Goal: Information Seeking & Learning: Learn about a topic

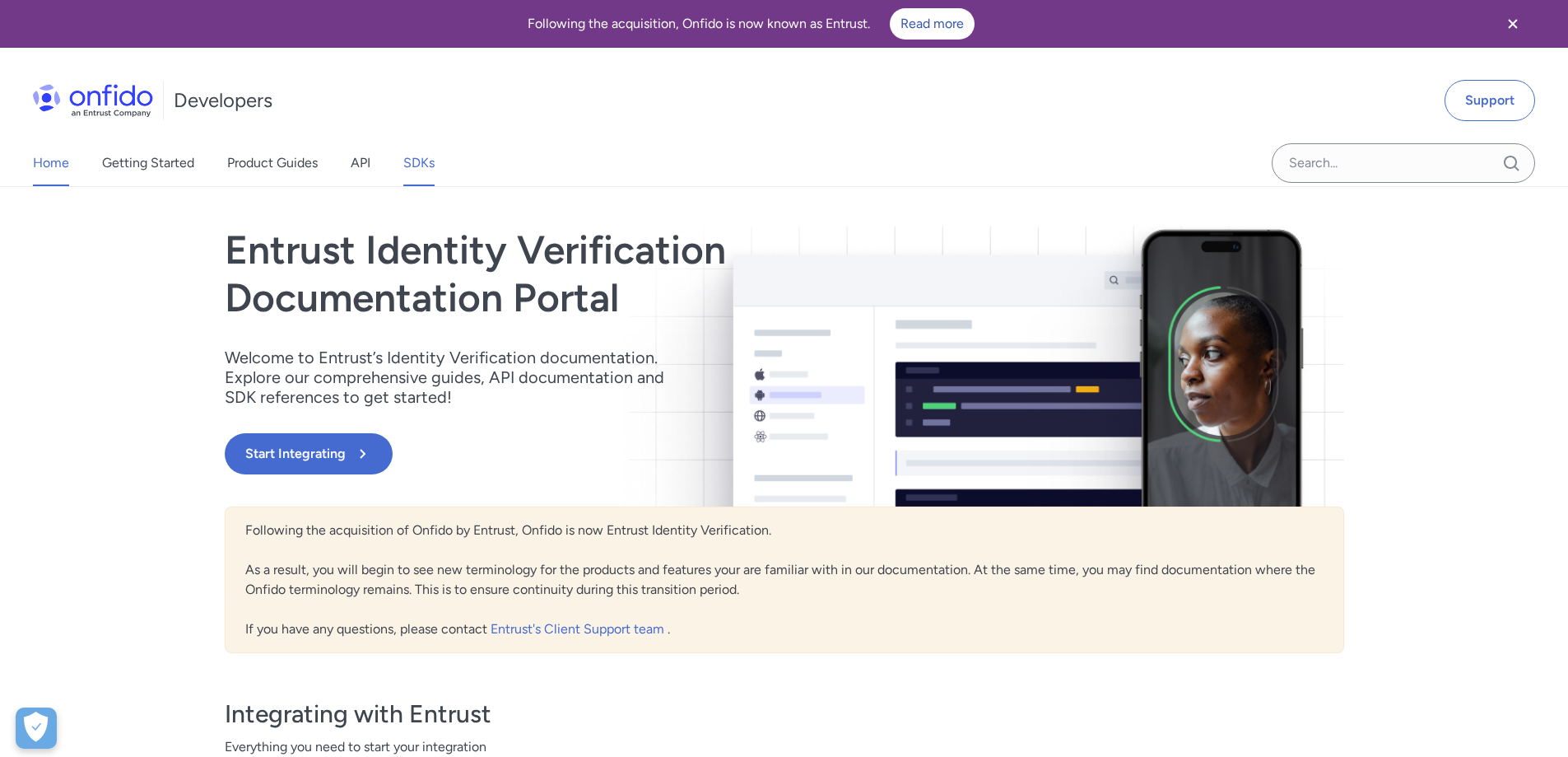
click at [420, 155] on link "SDKs" at bounding box center [419, 163] width 31 height 46
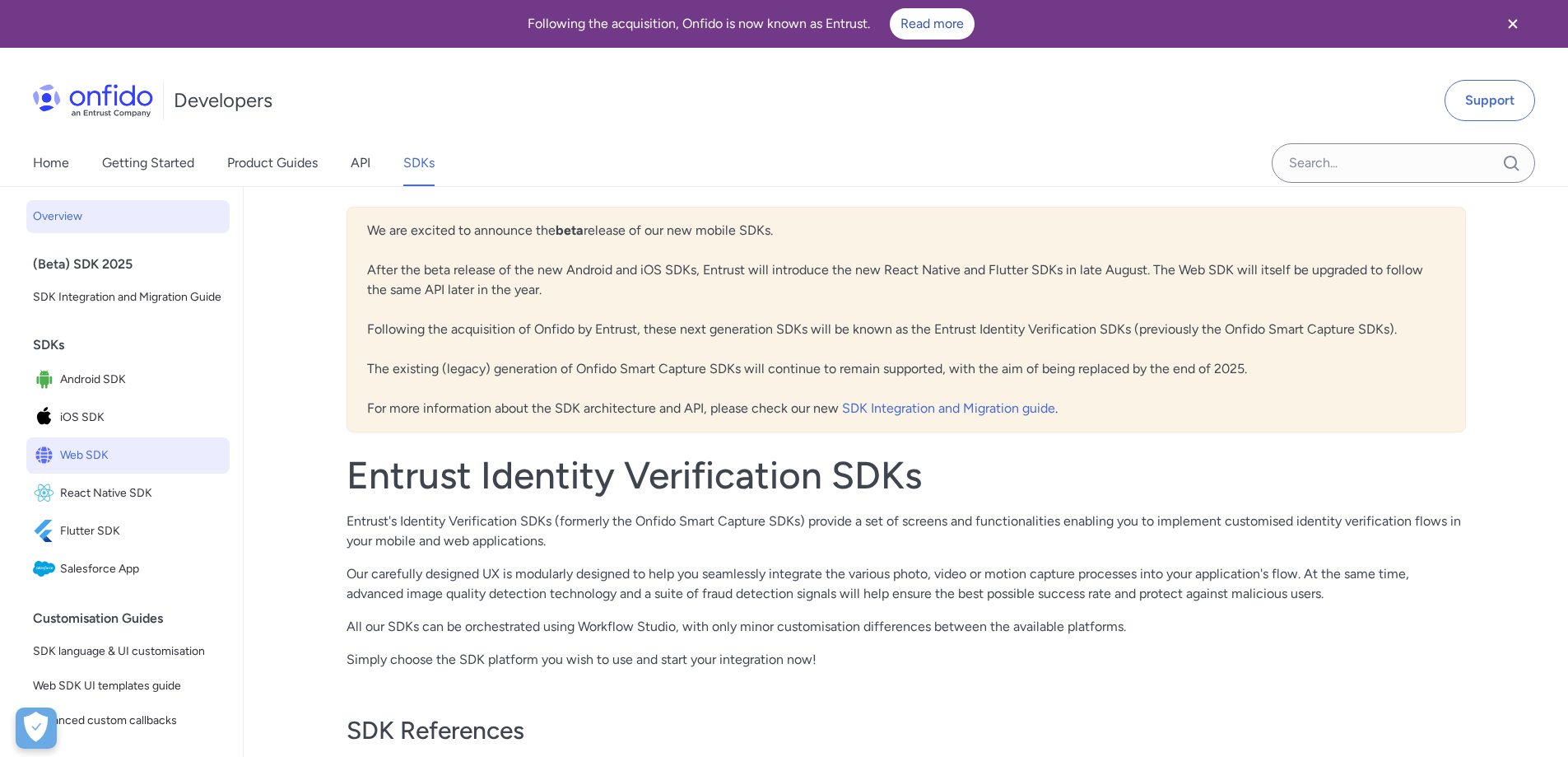
click at [101, 467] on span "Web SDK" at bounding box center [142, 455] width 163 height 23
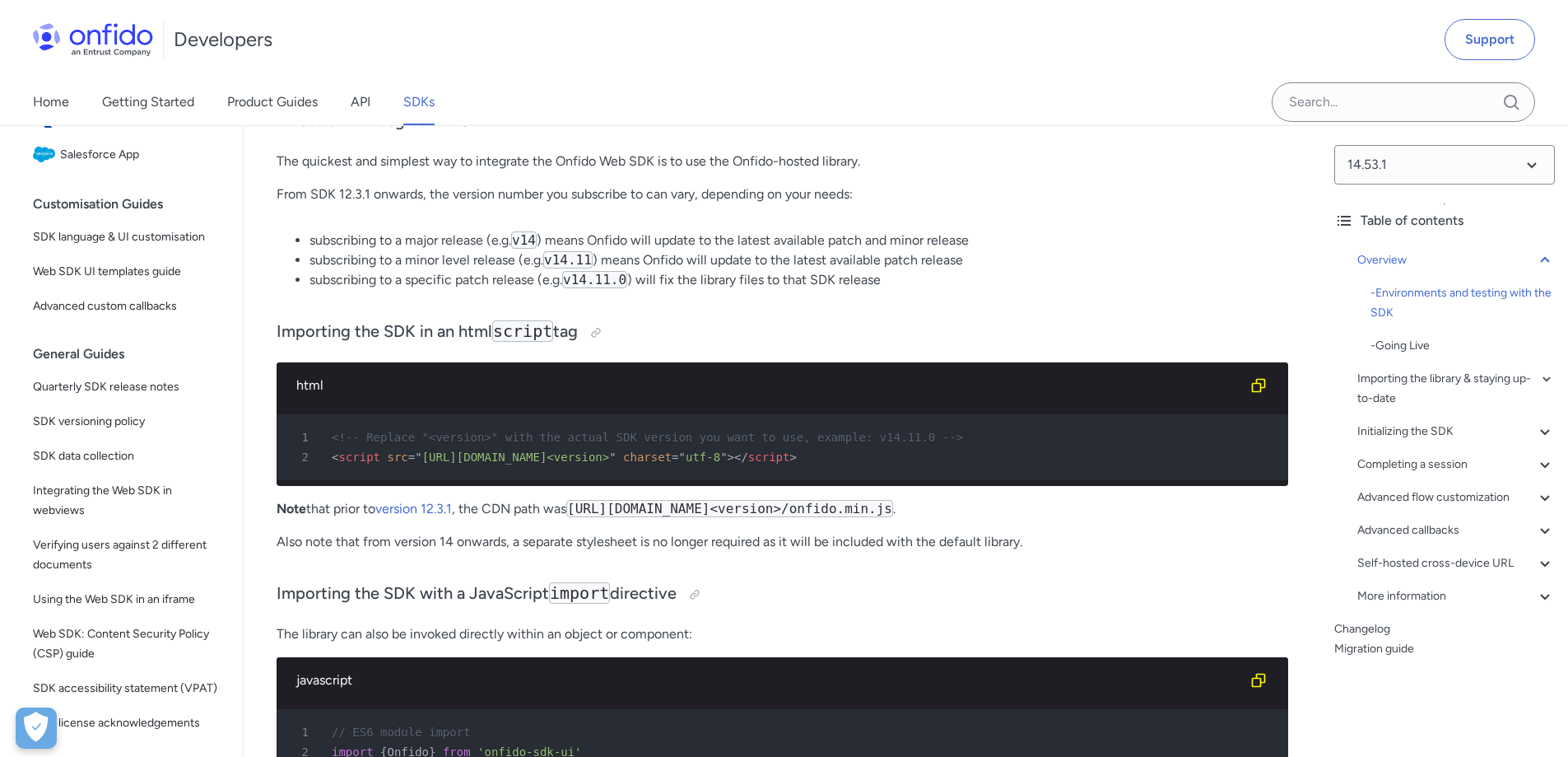
scroll to position [1564, 0]
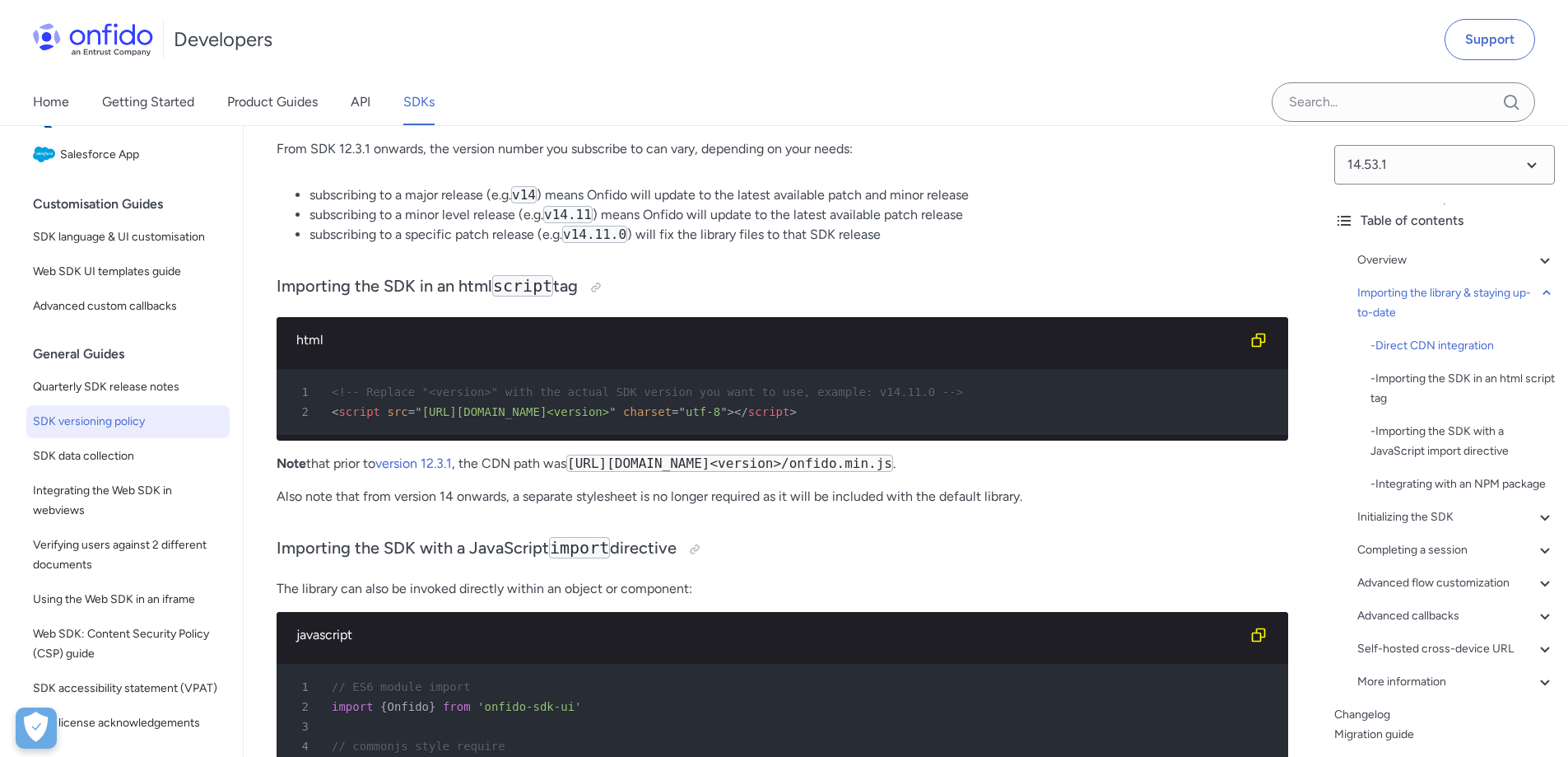
click at [153, 431] on span "SDK versioning policy" at bounding box center [128, 421] width 190 height 20
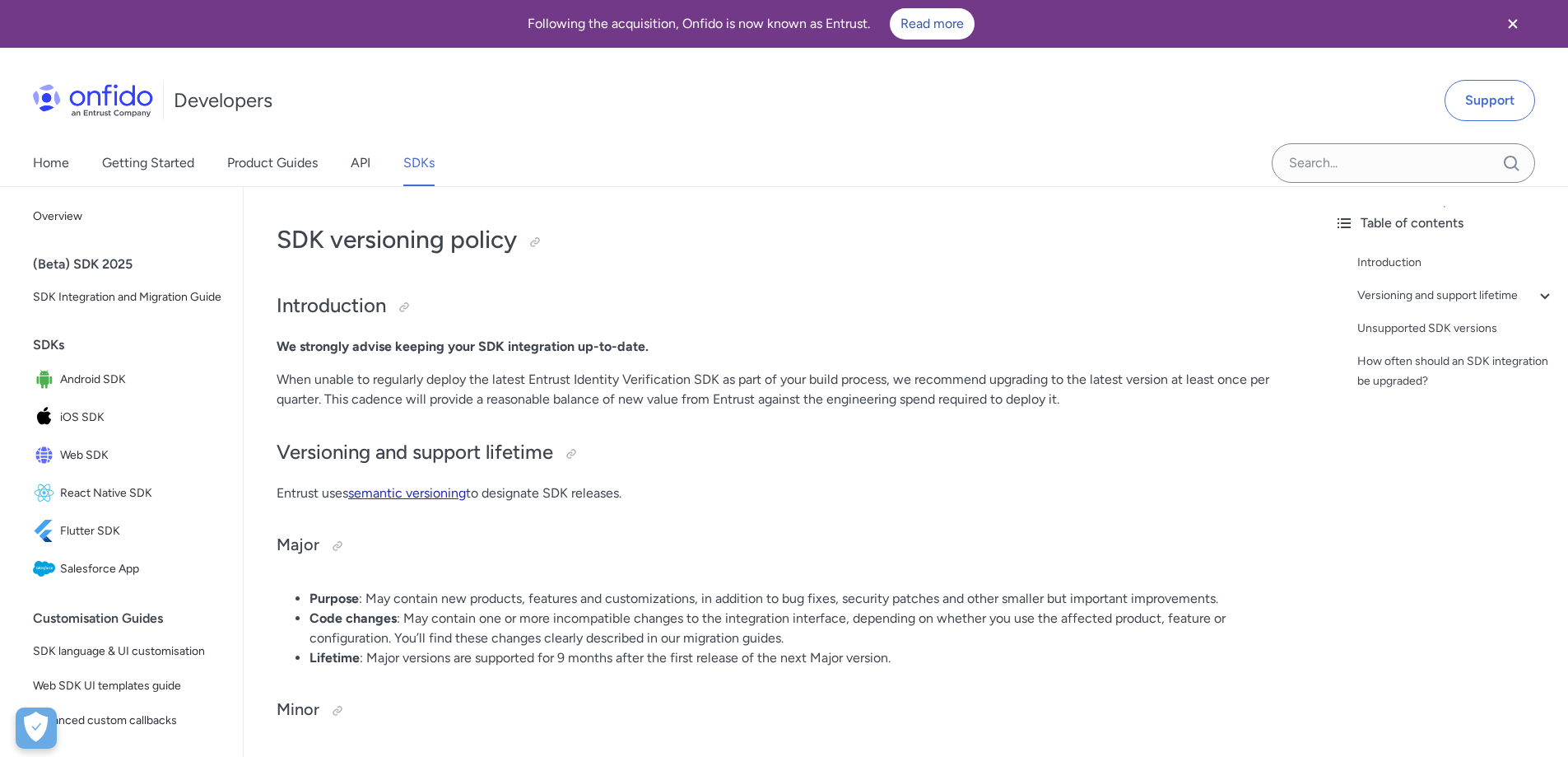
click at [408, 490] on link "semantic versioning" at bounding box center [406, 492] width 118 height 16
click at [119, 466] on span "Web SDK" at bounding box center [142, 455] width 163 height 23
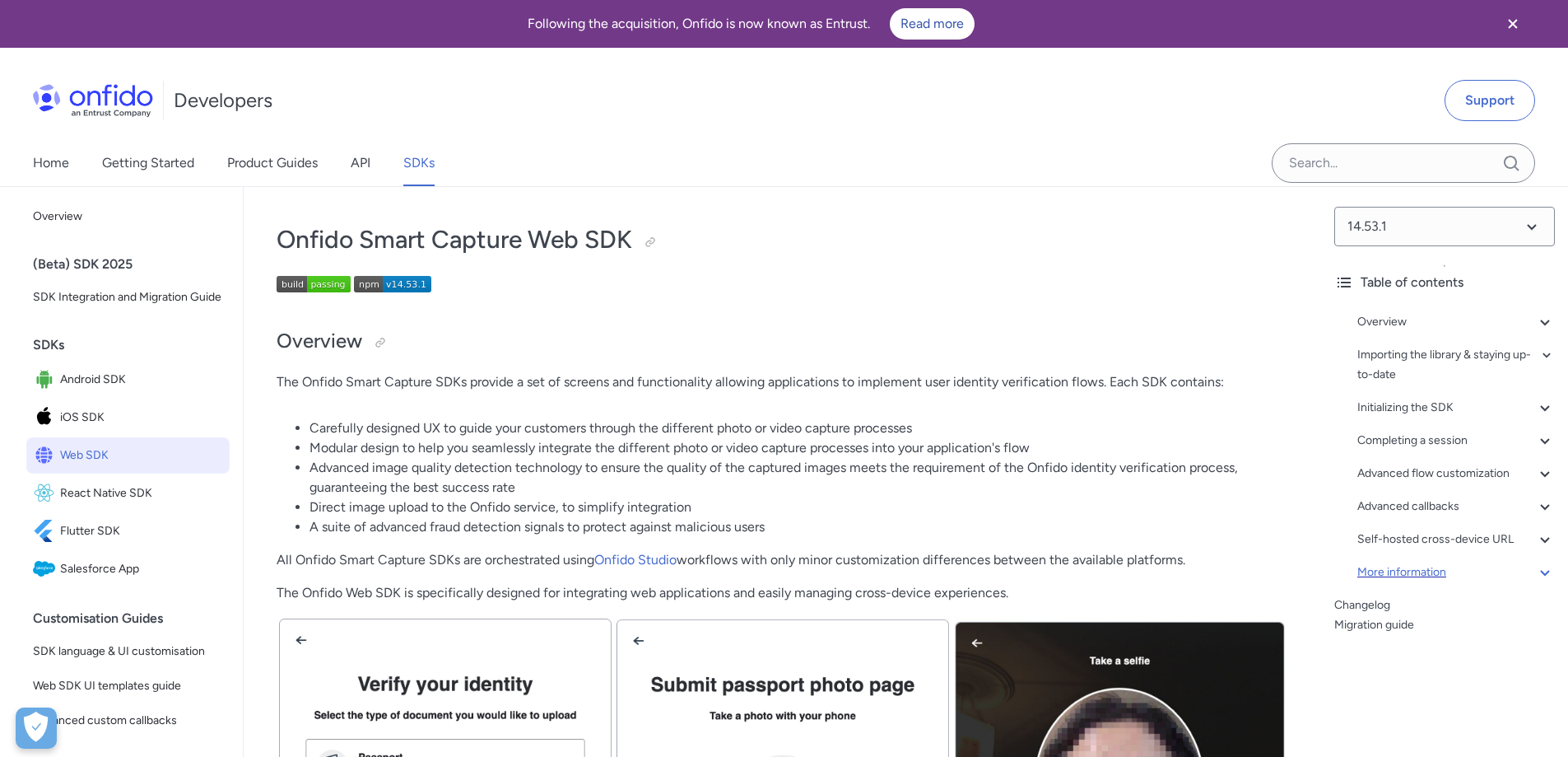
click at [1535, 573] on icon at bounding box center [1545, 572] width 20 height 20
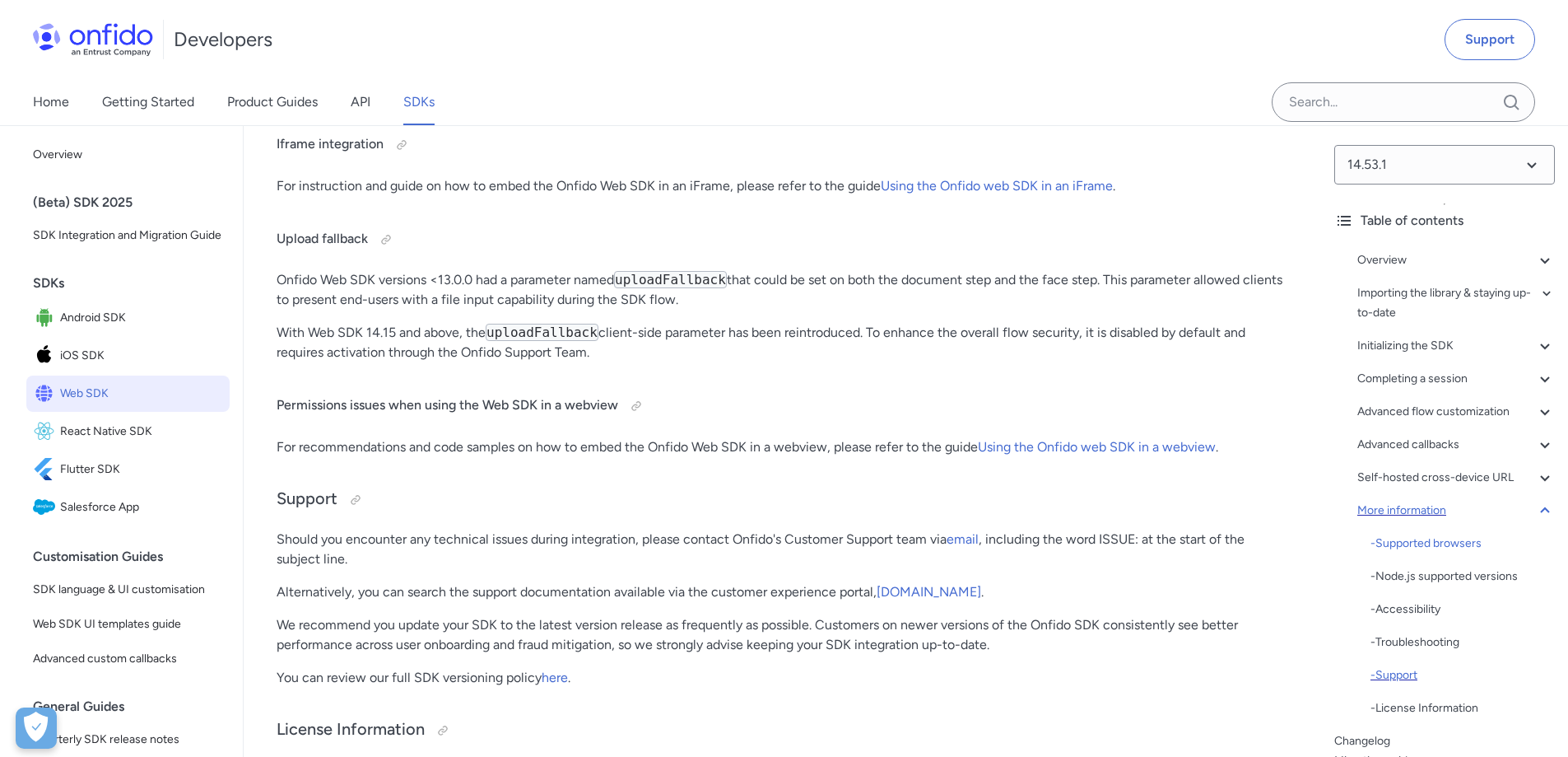
click at [1405, 676] on div "- Support" at bounding box center [1462, 675] width 185 height 20
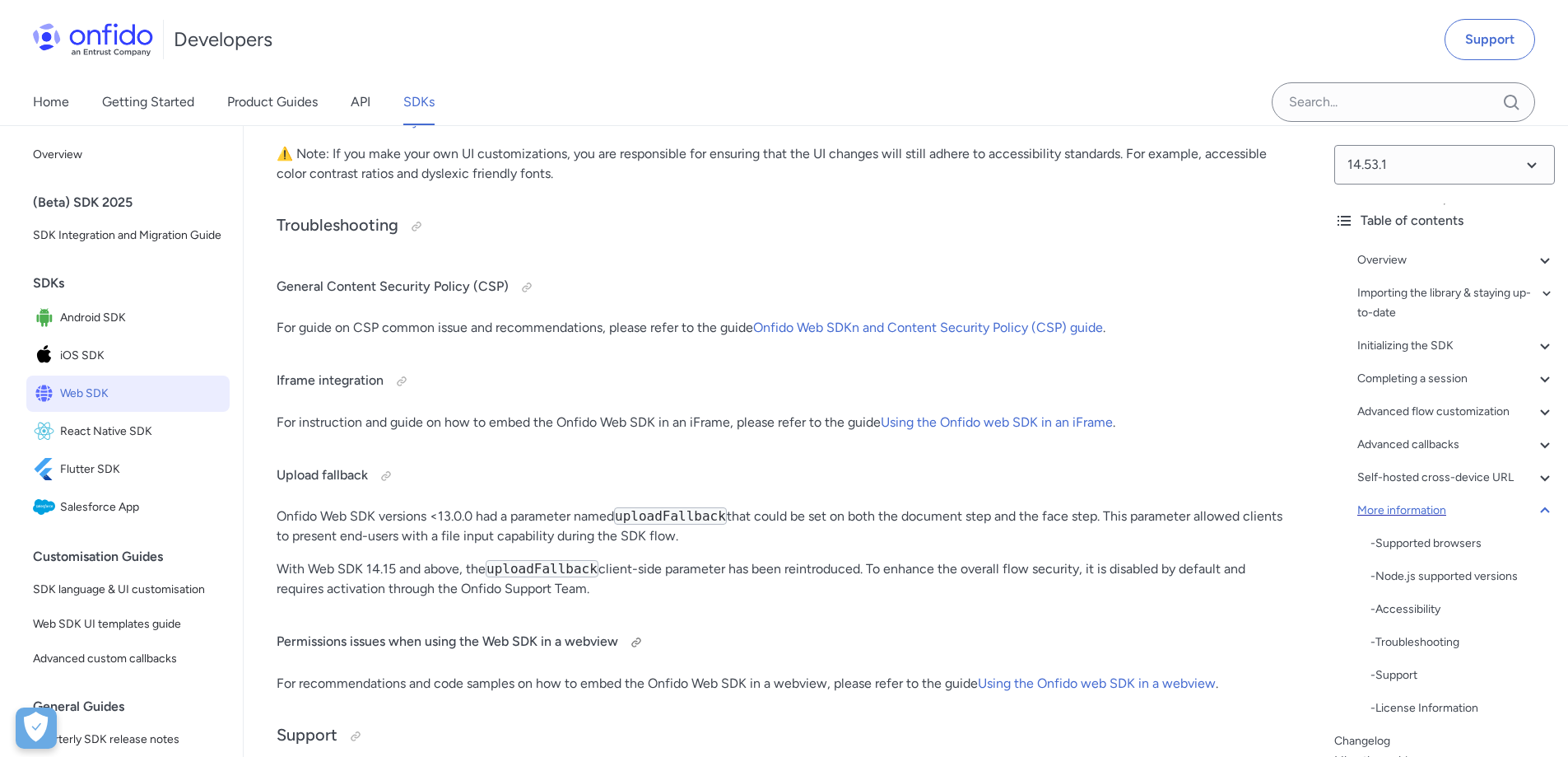
scroll to position [43618, 0]
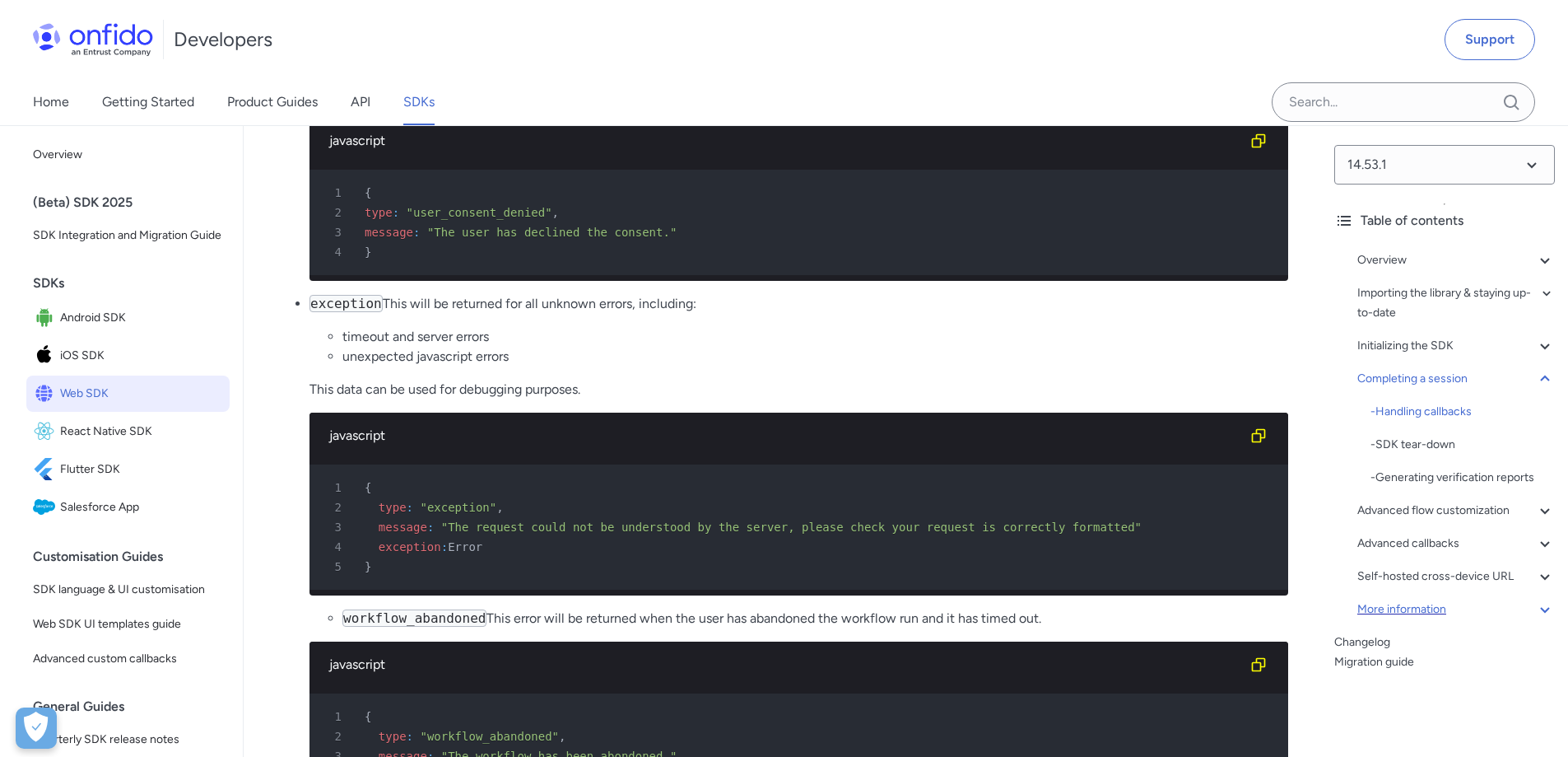
scroll to position [18670, 0]
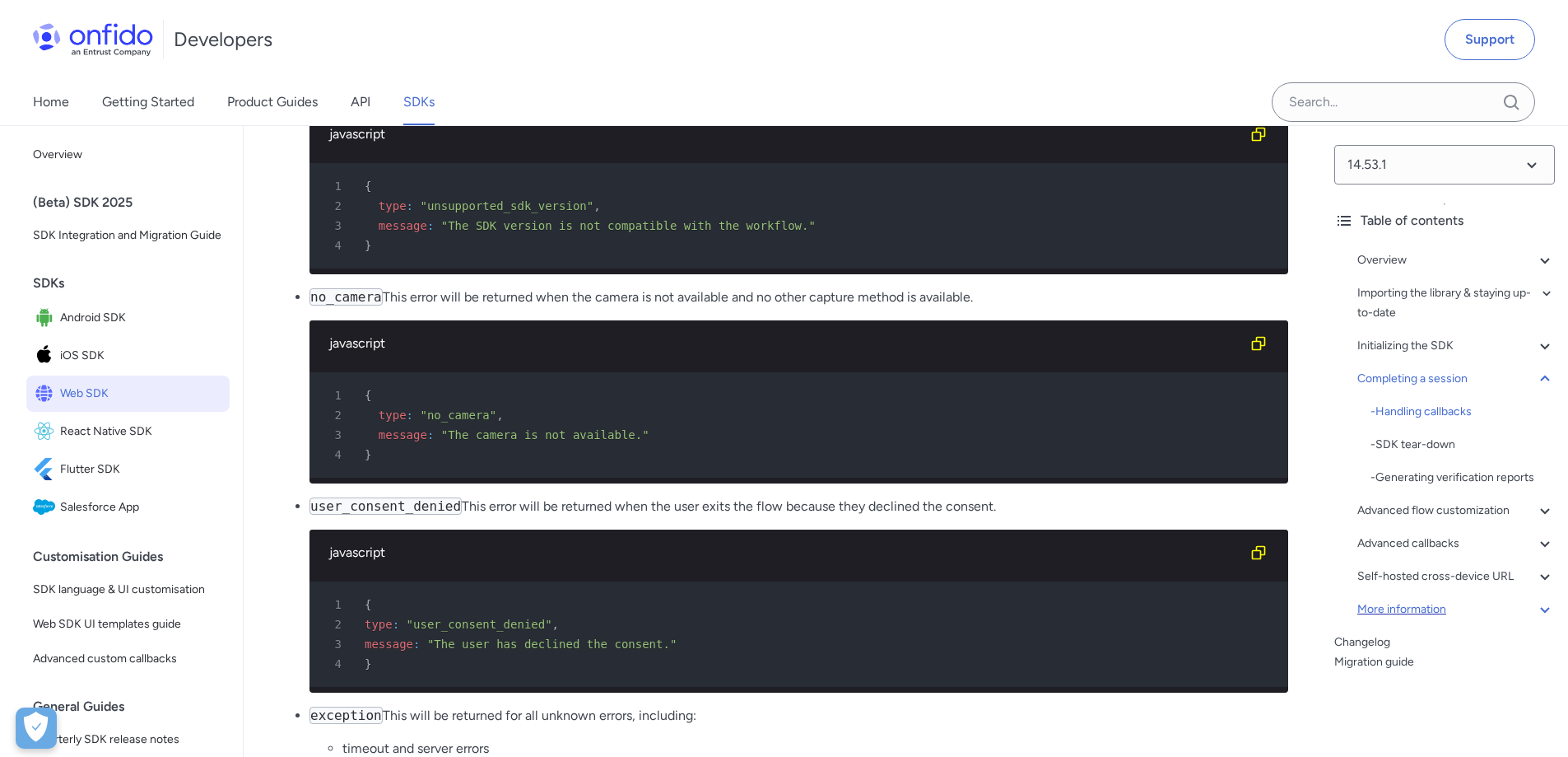
click at [1429, 605] on div "More information" at bounding box center [1457, 609] width 198 height 20
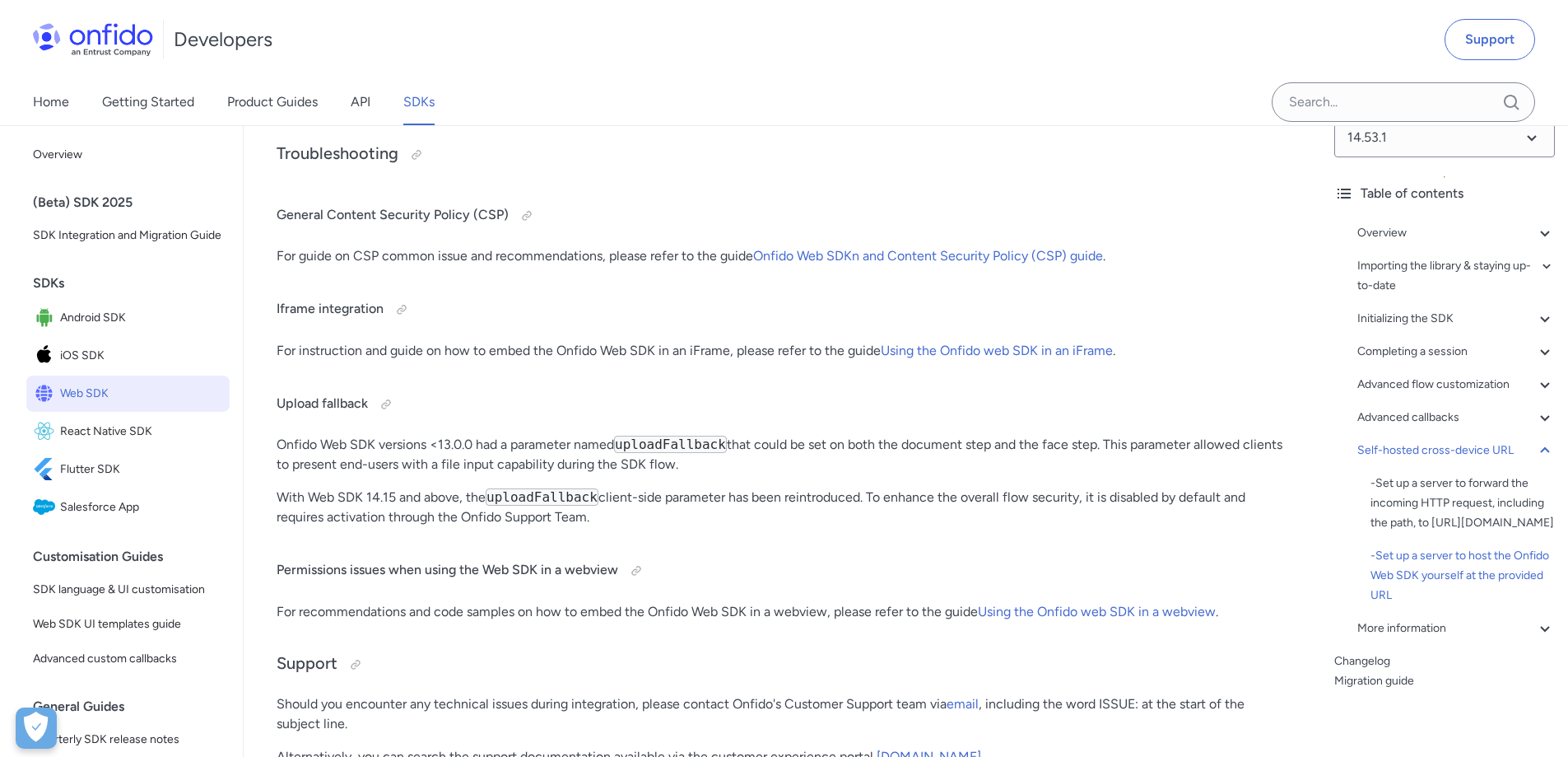
scroll to position [0, 0]
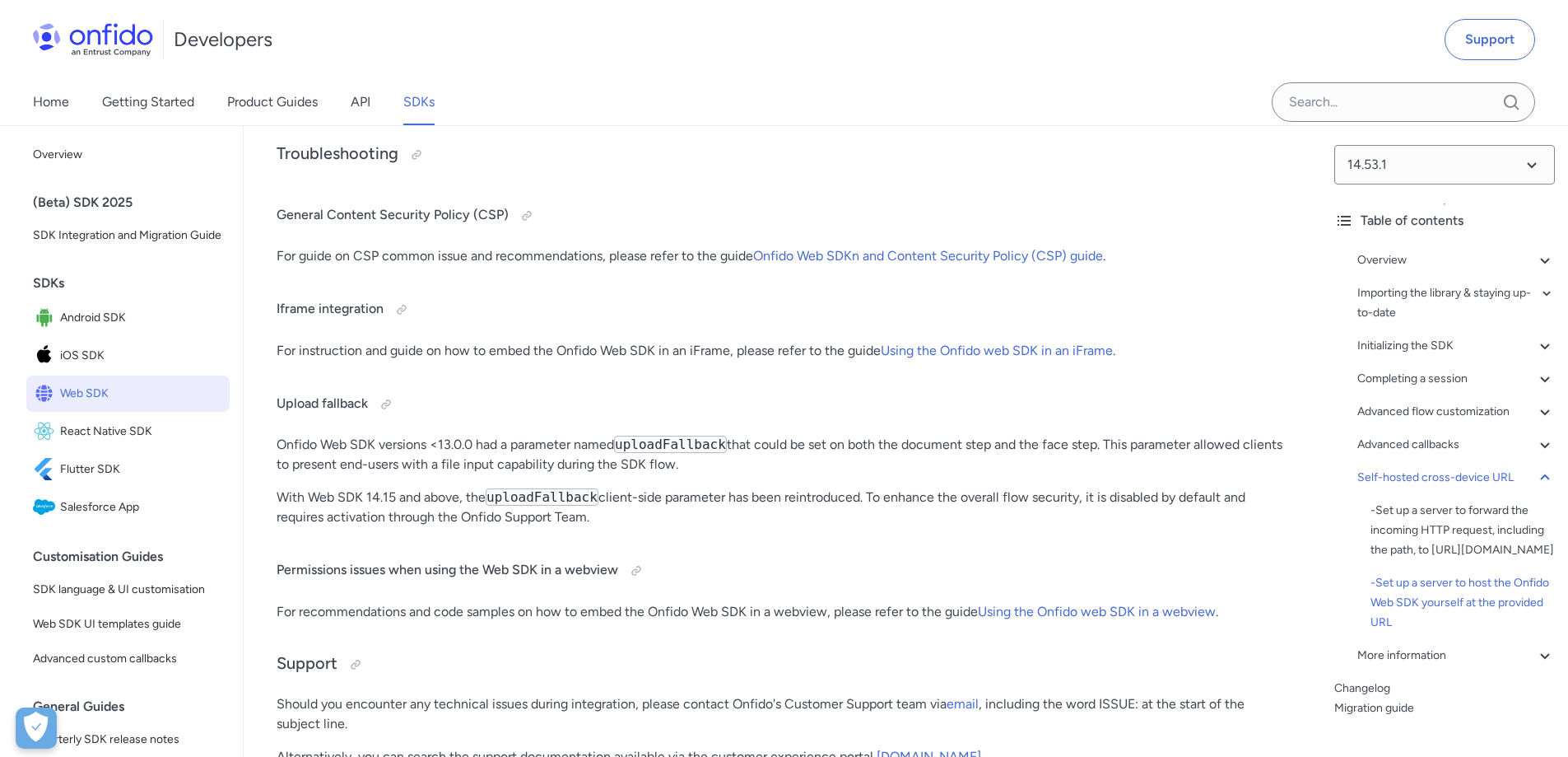
click at [1533, 250] on div "Overview - Environments and testing with the SDK - Going Live Importing the lib…" at bounding box center [1445, 461] width 221 height 435
click at [1535, 259] on icon at bounding box center [1545, 261] width 20 height 20
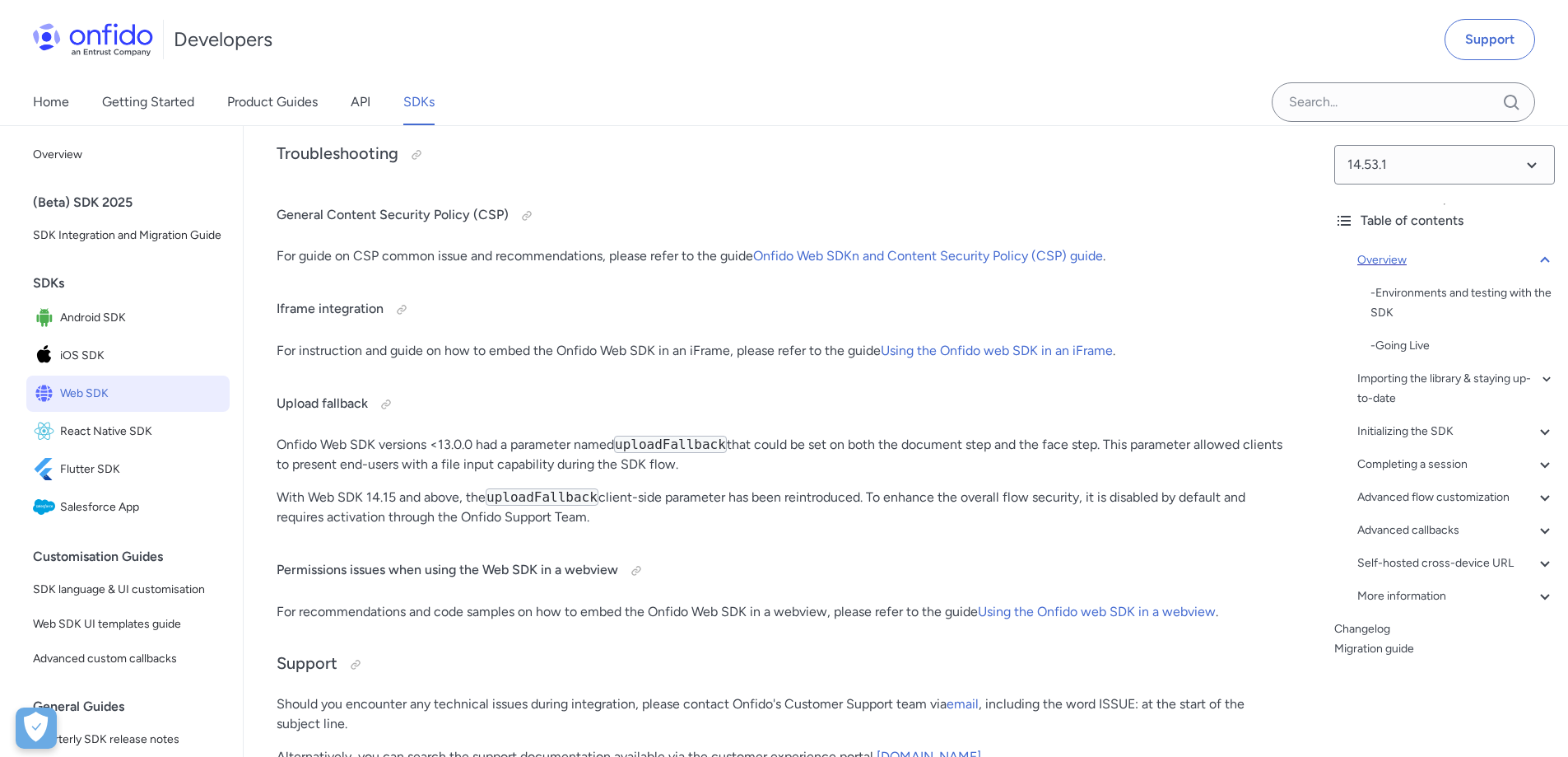
scroll to position [187, 0]
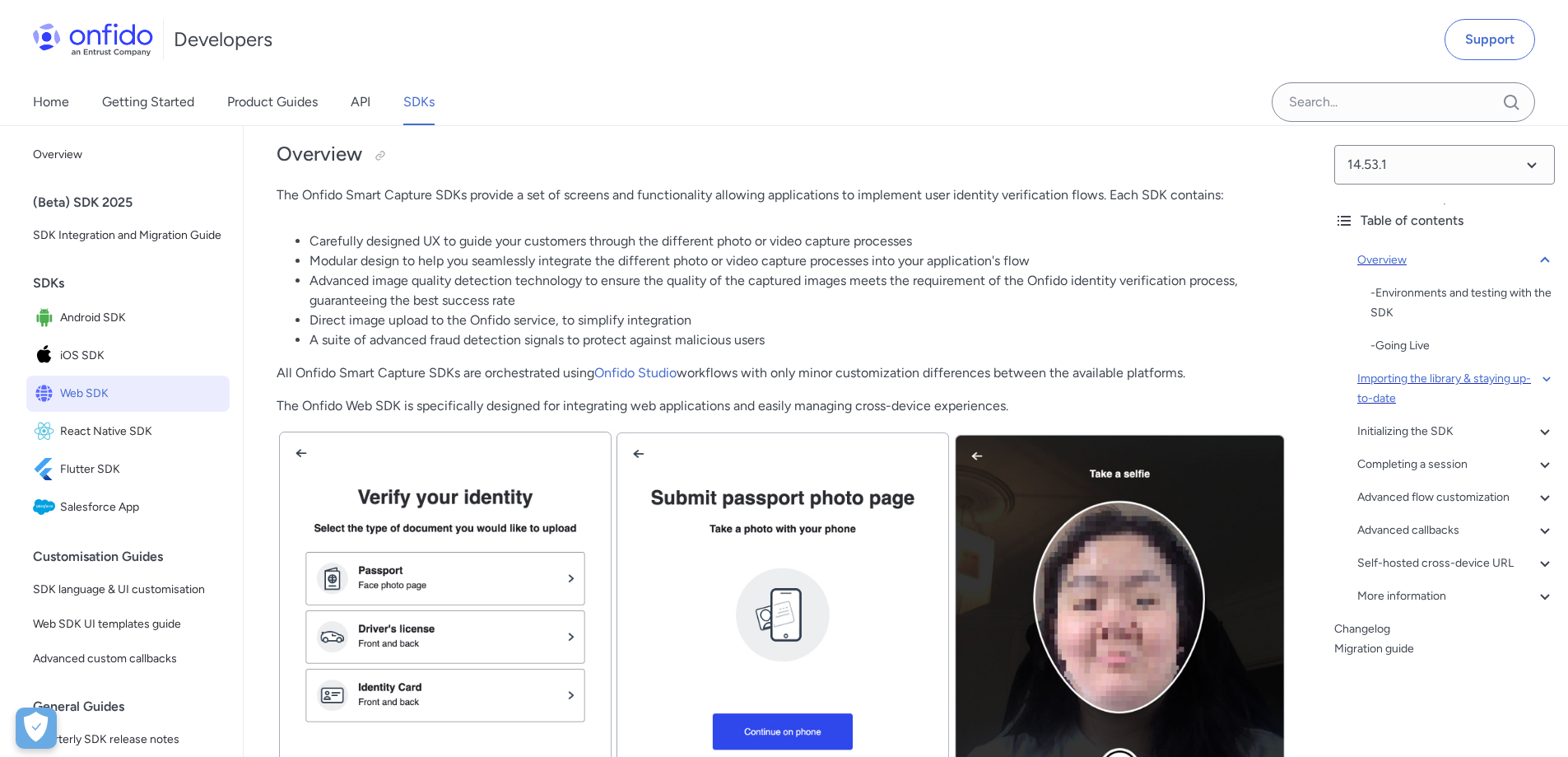
click at [1462, 386] on div "Importing the library & staying up-to-date" at bounding box center [1457, 388] width 198 height 40
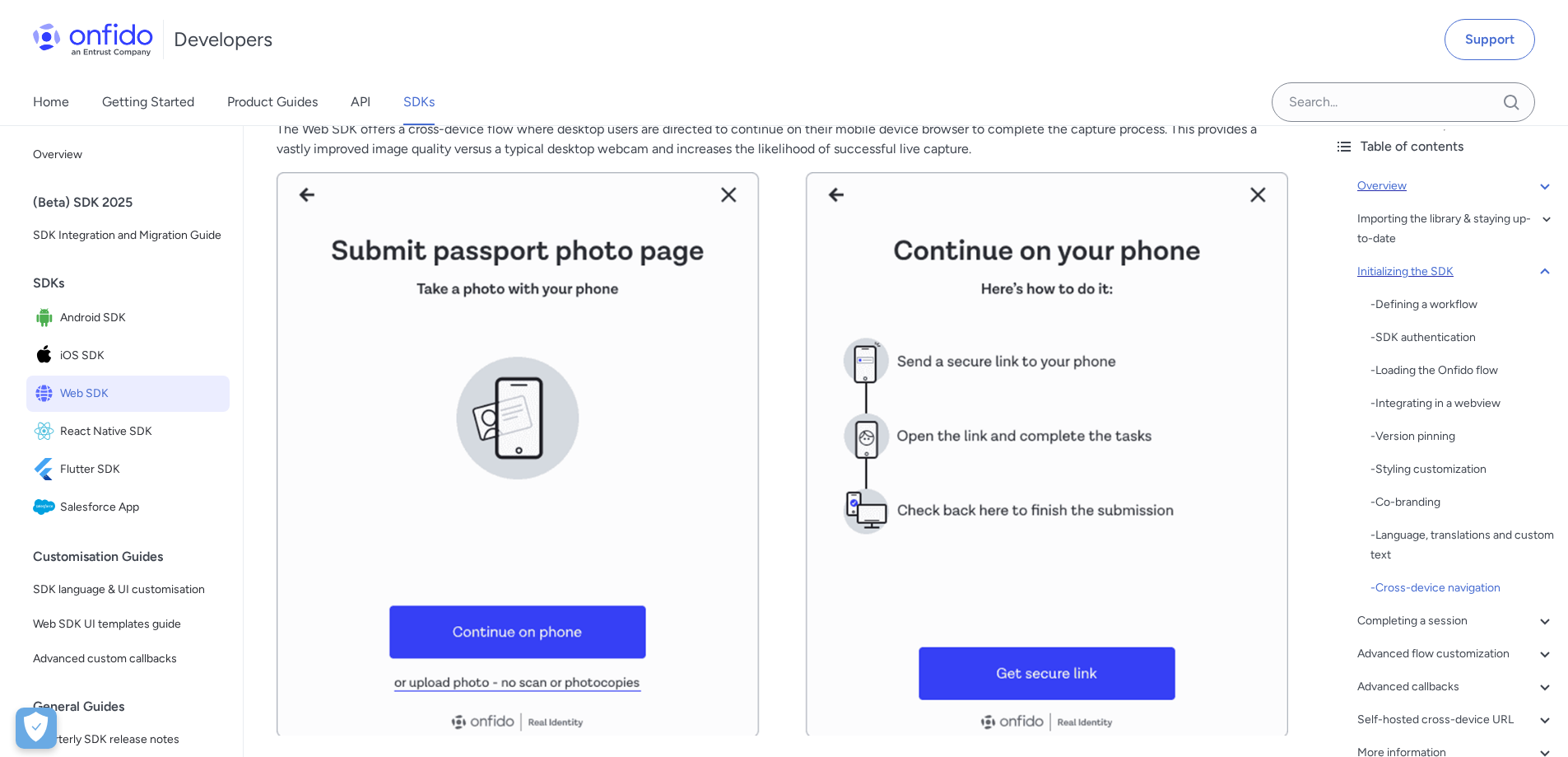
scroll to position [199, 0]
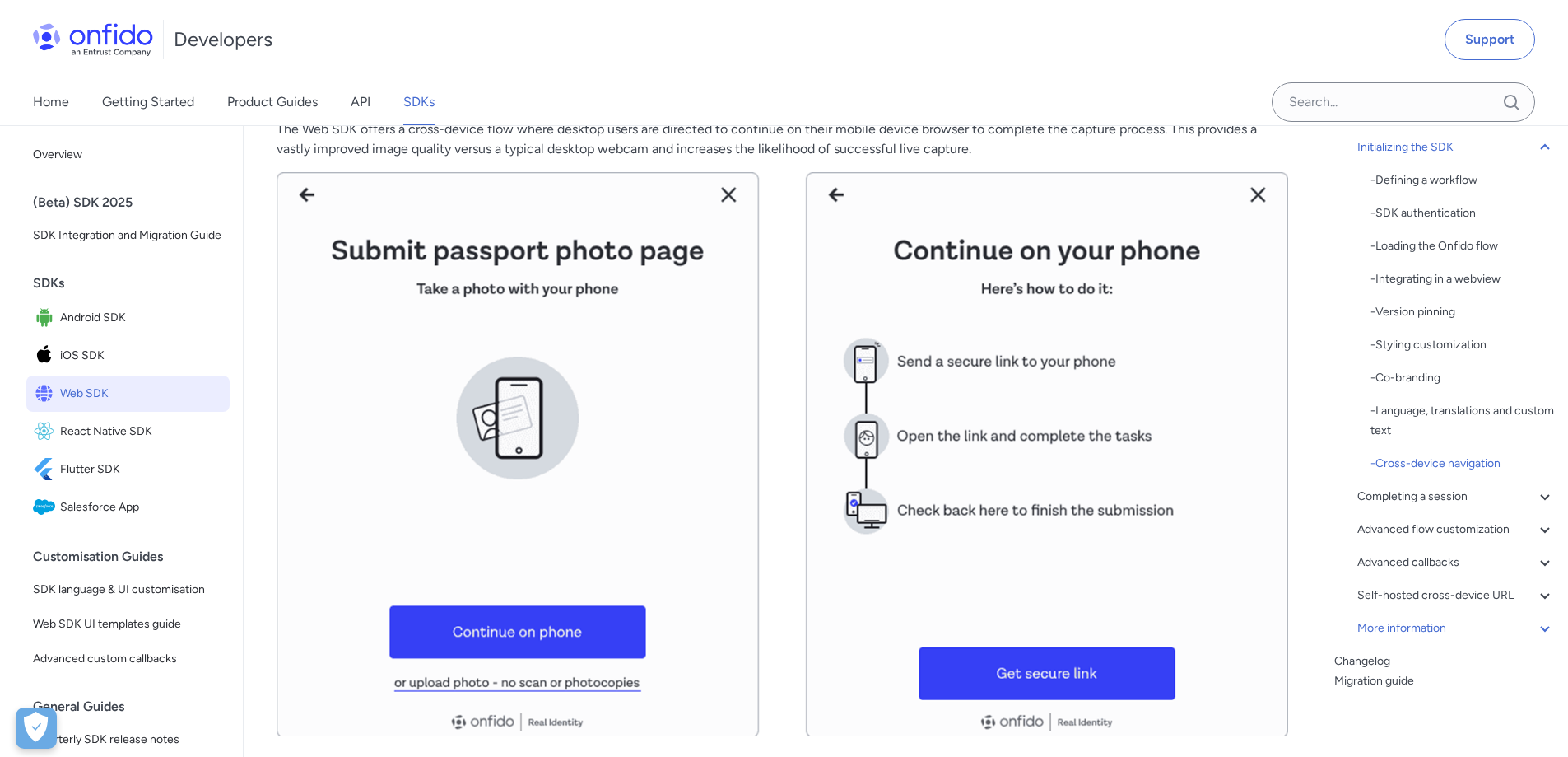
click at [1408, 623] on div "More information" at bounding box center [1457, 628] width 198 height 20
